Goal: Task Accomplishment & Management: Use online tool/utility

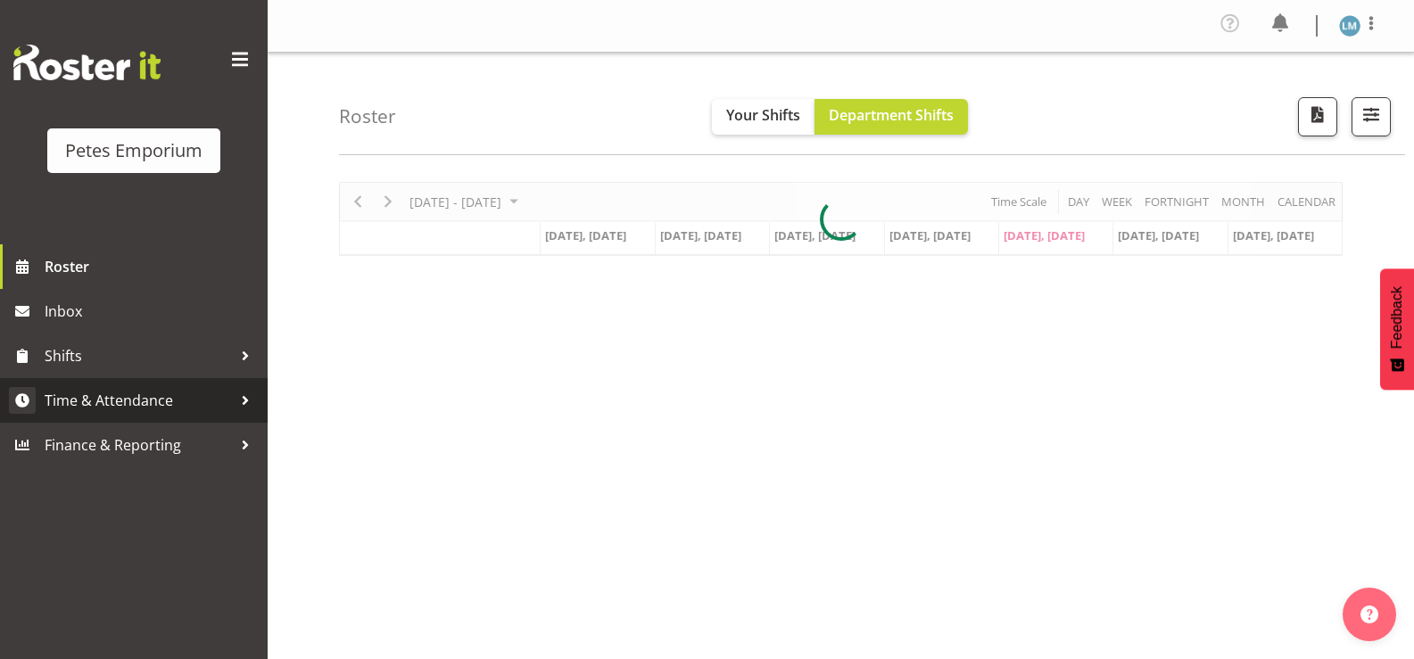
click at [174, 406] on span "Time & Attendance" at bounding box center [138, 400] width 187 height 27
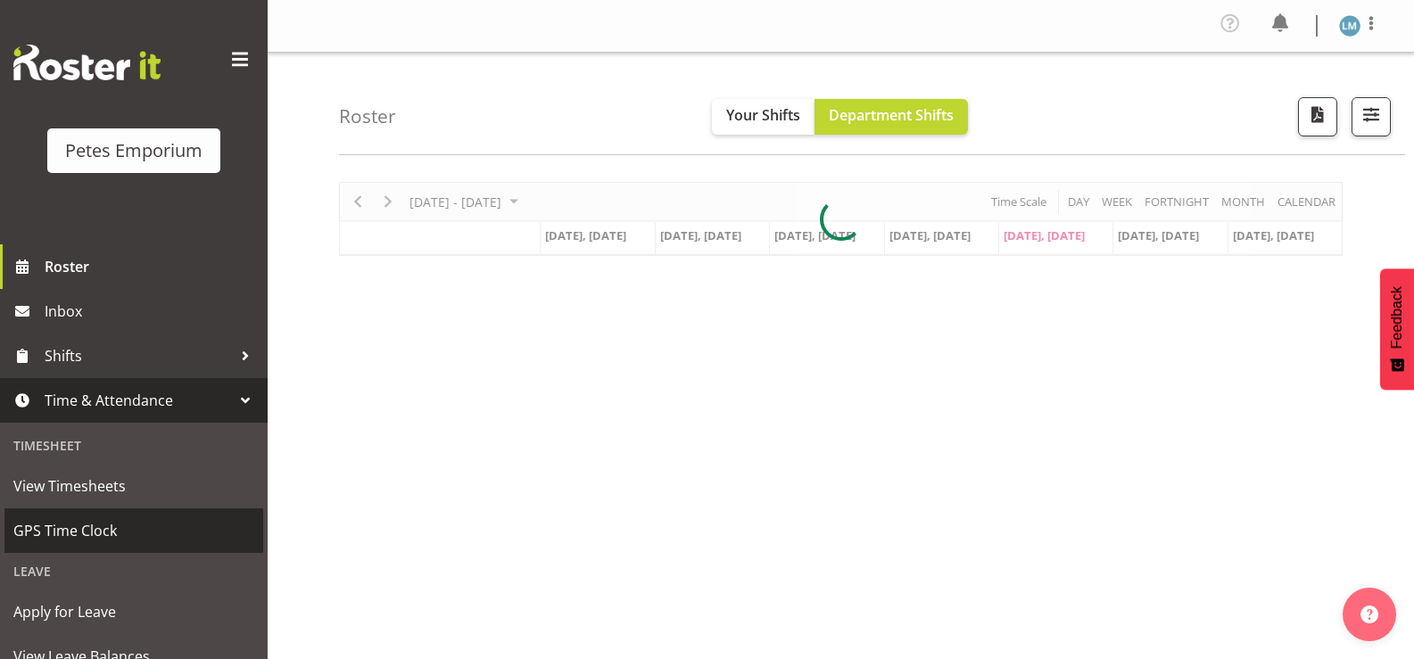
click at [139, 526] on span "GPS Time Clock" at bounding box center [133, 530] width 241 height 27
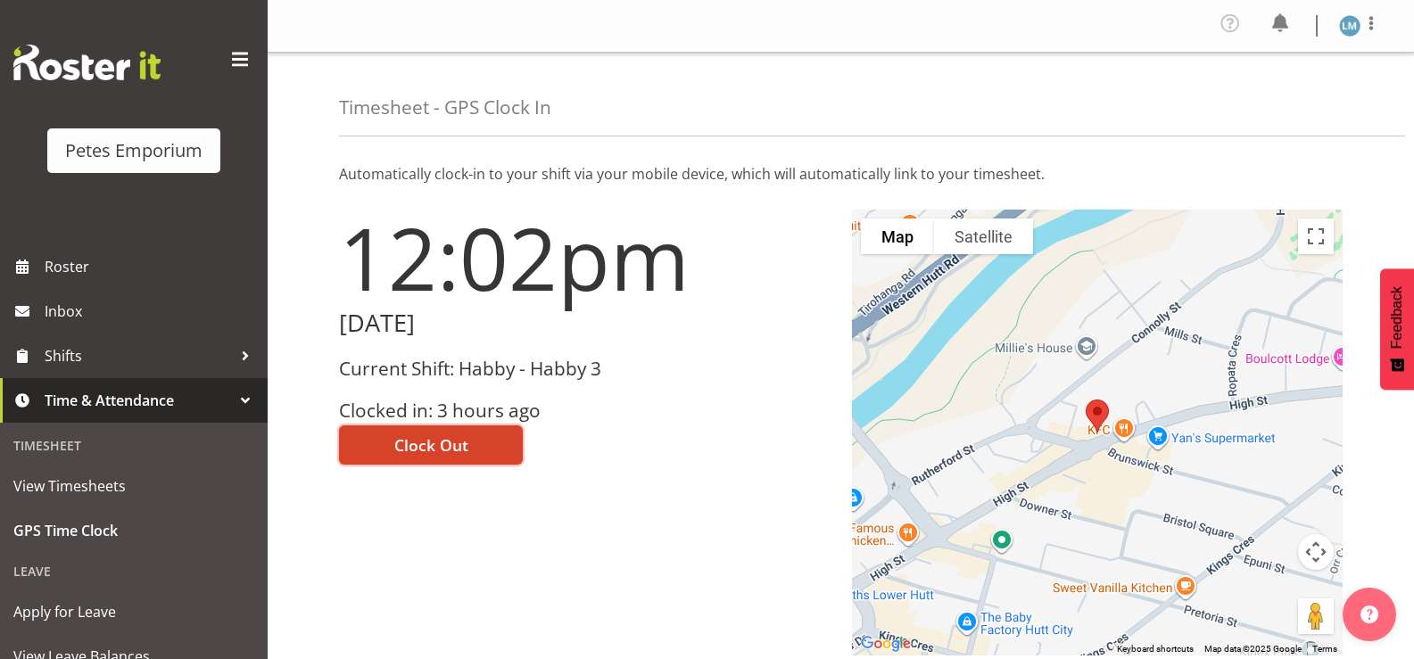
click at [456, 431] on button "Clock Out" at bounding box center [431, 445] width 184 height 39
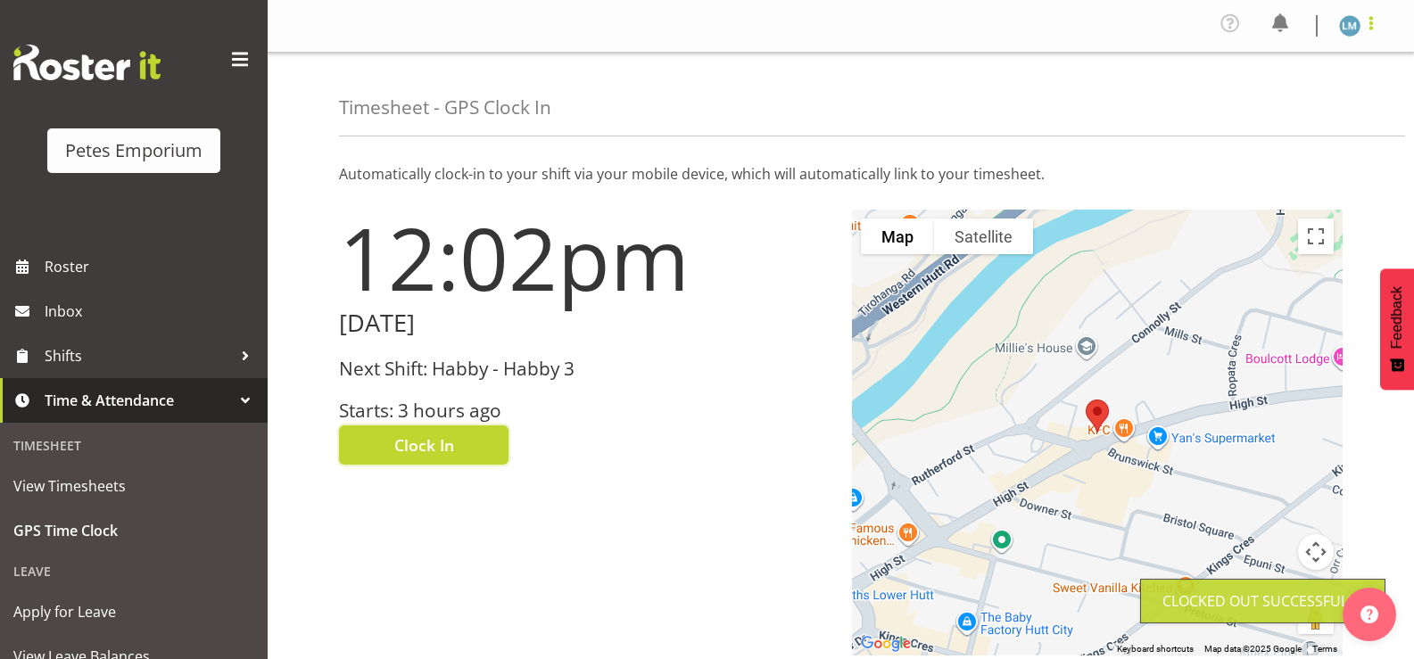
click at [1362, 29] on span at bounding box center [1371, 22] width 21 height 21
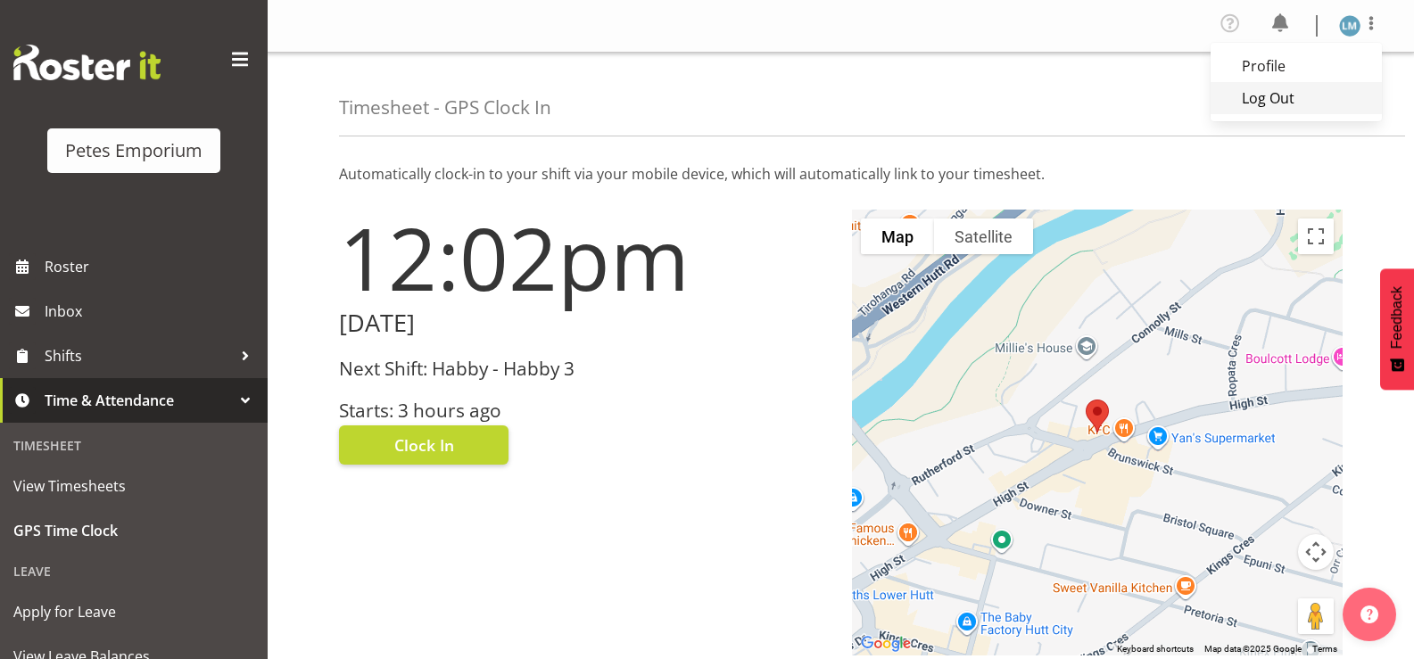
click at [1279, 101] on link "Log Out" at bounding box center [1296, 98] width 171 height 32
